Goal: Task Accomplishment & Management: Use online tool/utility

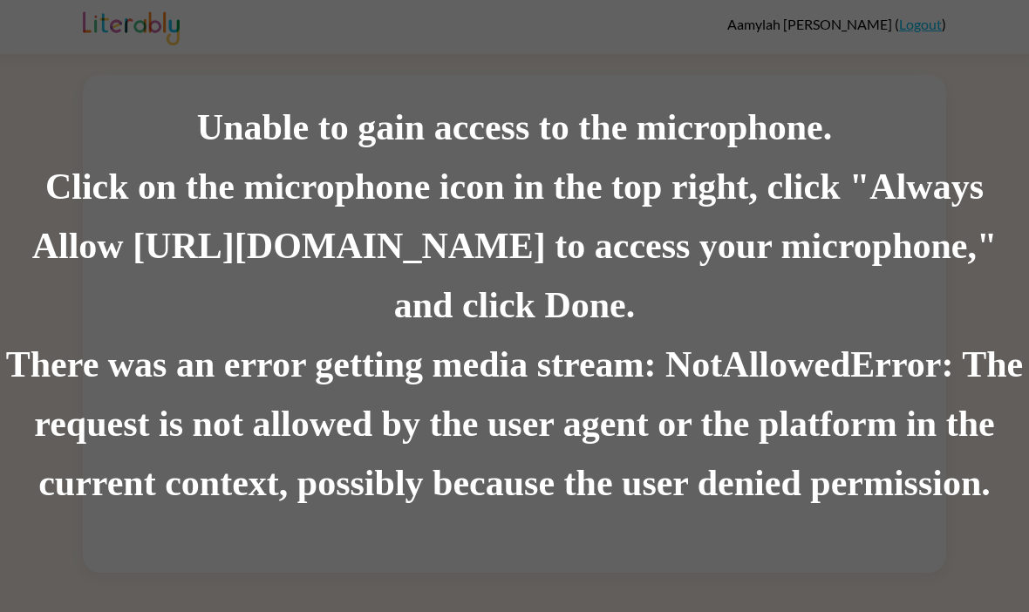
click at [529, 349] on div "There was an error getting media stream: NotAllowedError: The request is not al…" at bounding box center [514, 425] width 1029 height 178
click at [541, 332] on div "Click on the microphone icon in the top right, click "Always Allow [URL][DOMAIN…" at bounding box center [514, 247] width 1029 height 178
click at [246, 141] on div "Unable to gain access to the microphone." at bounding box center [514, 128] width 1029 height 59
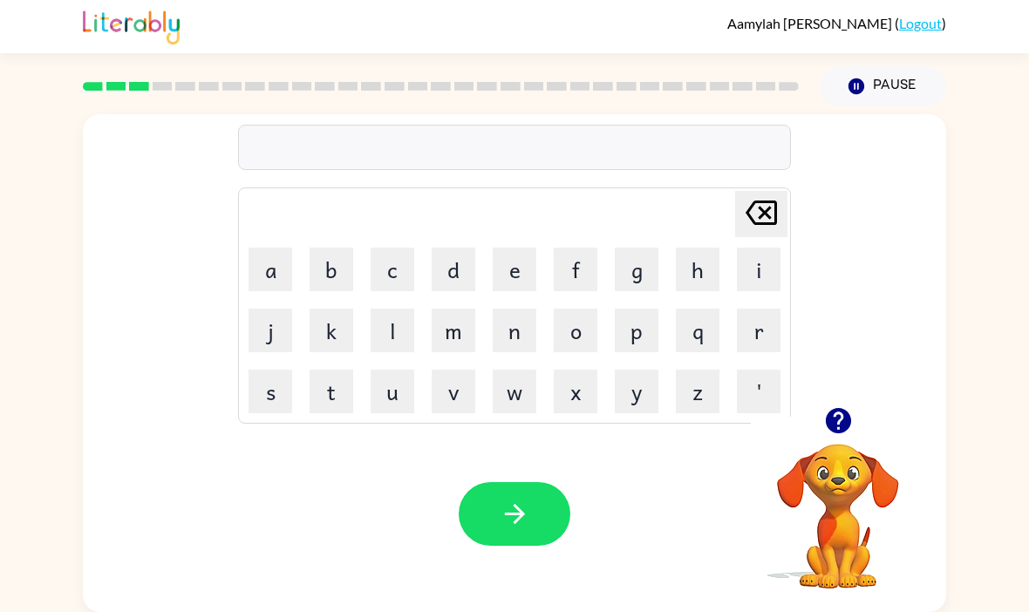
click at [641, 389] on button "y" at bounding box center [637, 393] width 44 height 44
click at [620, 356] on td "p" at bounding box center [636, 330] width 59 height 59
click at [643, 272] on button "g" at bounding box center [637, 270] width 44 height 44
click at [629, 331] on button "p" at bounding box center [637, 331] width 44 height 44
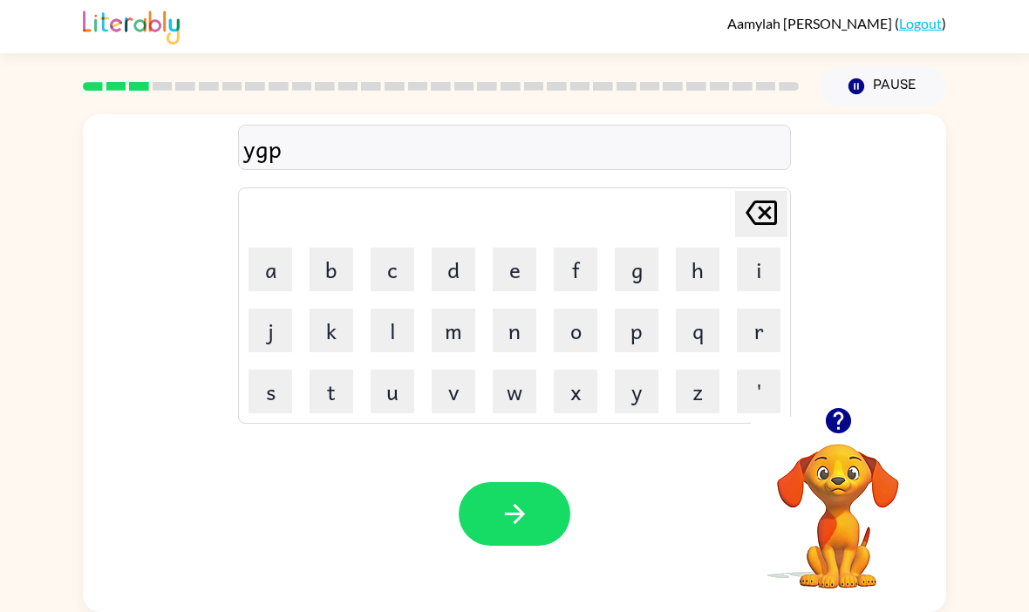
click at [510, 505] on icon "button" at bounding box center [515, 514] width 31 height 31
click at [393, 269] on button "c" at bounding box center [393, 270] width 44 height 44
click at [753, 213] on icon "[PERSON_NAME] last character input" at bounding box center [761, 213] width 42 height 42
click at [269, 404] on button "s" at bounding box center [271, 392] width 44 height 44
click at [573, 337] on button "o" at bounding box center [576, 331] width 44 height 44
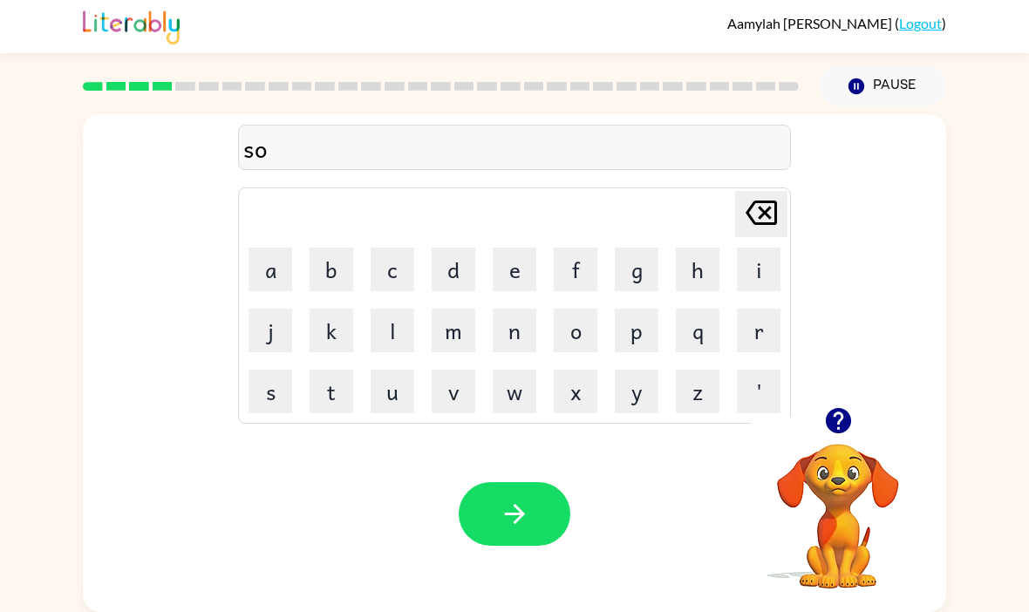
click at [576, 337] on button "o" at bounding box center [576, 331] width 44 height 44
click at [768, 211] on icon at bounding box center [761, 213] width 31 height 24
click at [767, 210] on icon at bounding box center [761, 213] width 31 height 24
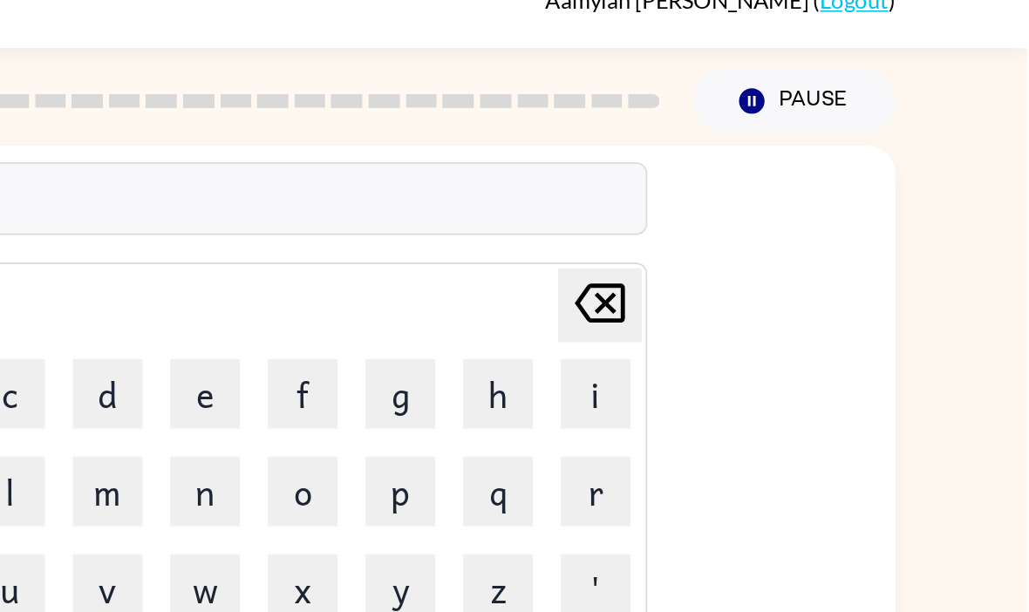
click at [746, 201] on icon at bounding box center [761, 213] width 31 height 24
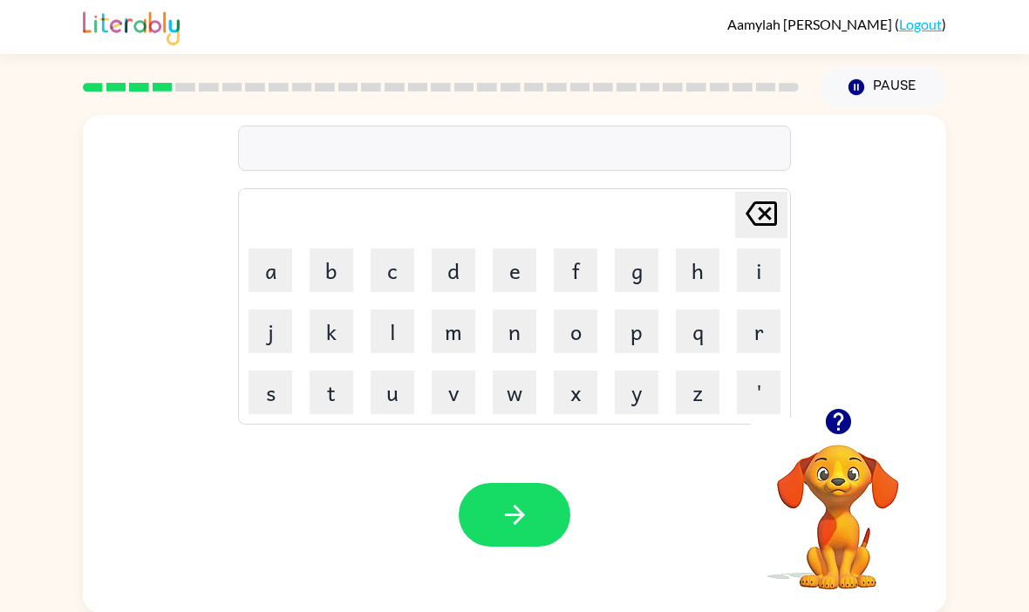
click at [641, 324] on button "p" at bounding box center [637, 332] width 44 height 44
click at [572, 329] on button "o" at bounding box center [576, 332] width 44 height 44
click at [571, 328] on button "o" at bounding box center [576, 332] width 44 height 44
click at [401, 339] on button "l" at bounding box center [393, 332] width 44 height 44
click at [539, 521] on button "button" at bounding box center [515, 515] width 112 height 64
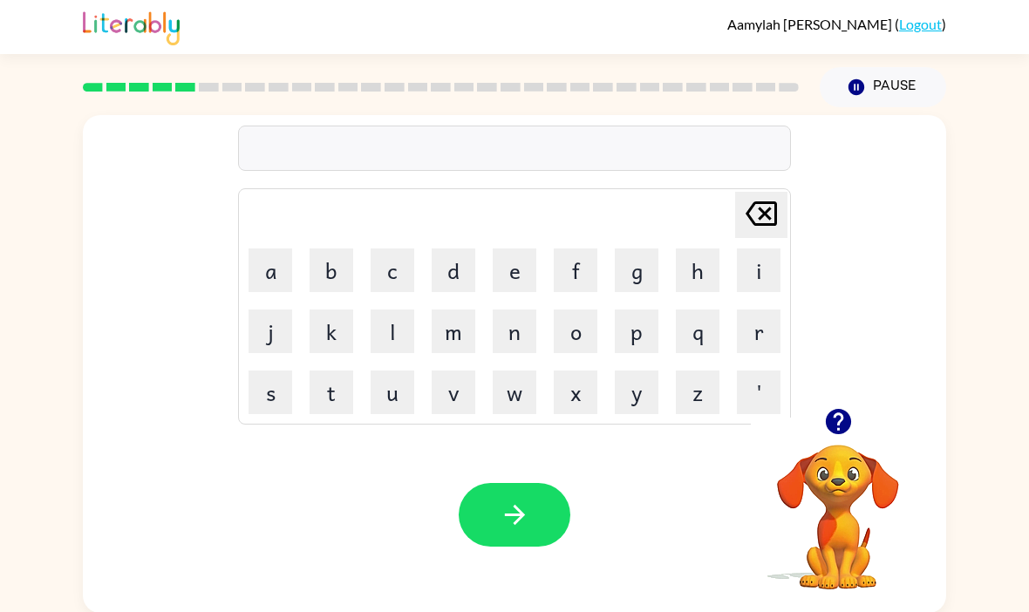
click at [527, 504] on icon "button" at bounding box center [515, 515] width 31 height 31
click at [512, 520] on icon "button" at bounding box center [515, 515] width 31 height 31
click at [558, 514] on button "button" at bounding box center [515, 515] width 112 height 64
